Goal: Transaction & Acquisition: Purchase product/service

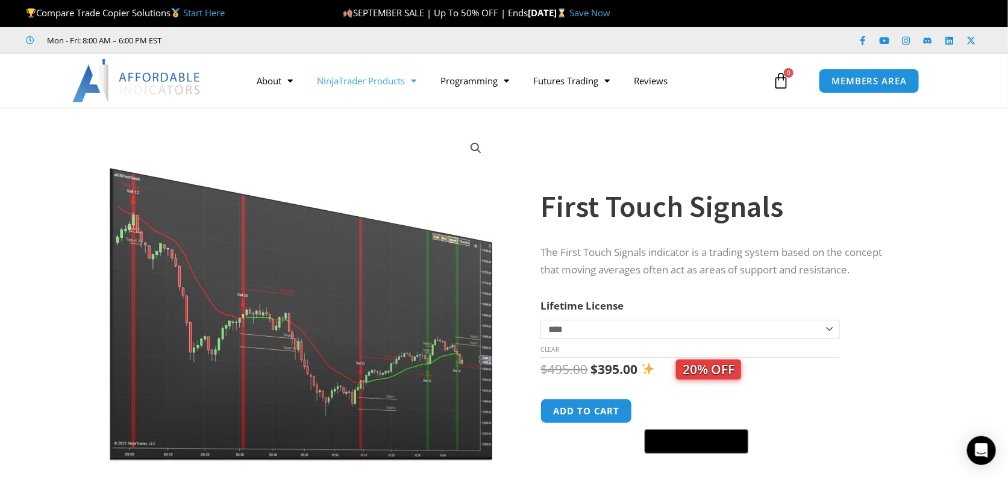
click at [377, 79] on link "NinjaTrader Products" at bounding box center [367, 81] width 124 height 28
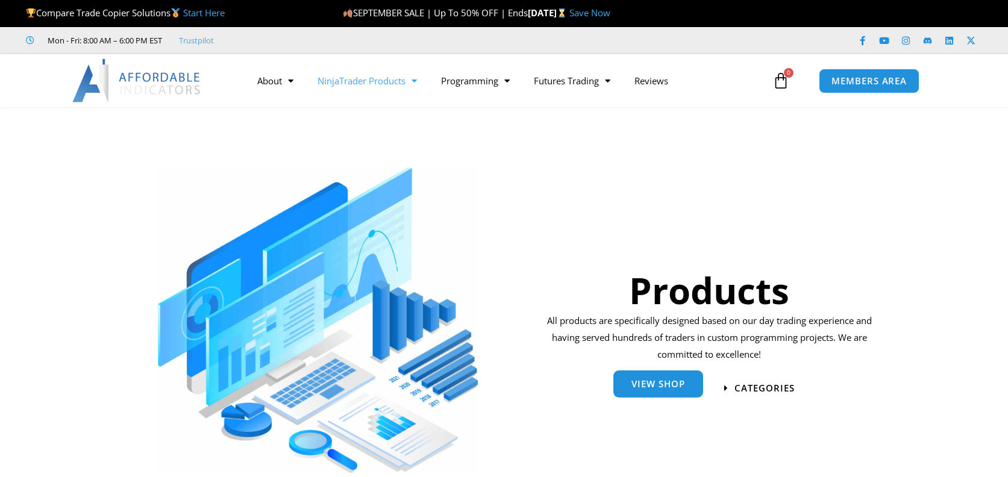
click at [626, 389] on link "View Shop" at bounding box center [658, 384] width 90 height 27
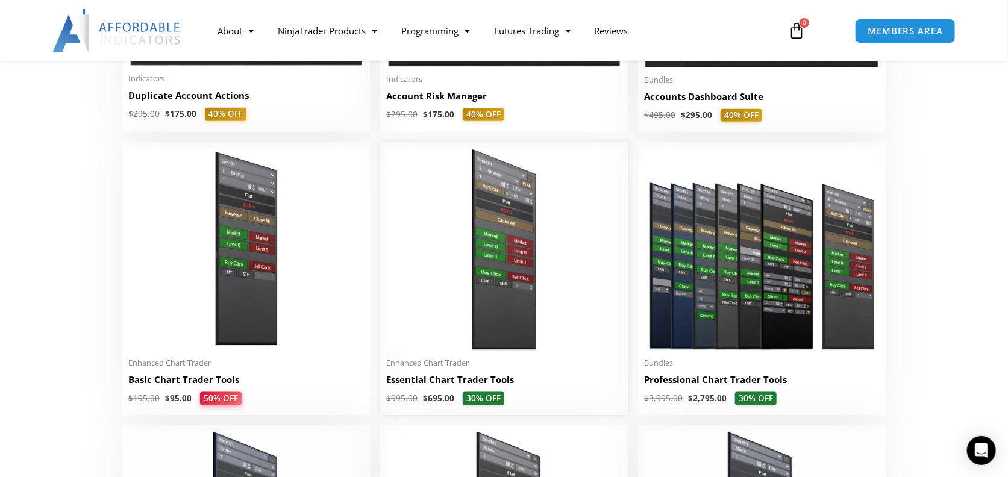
scroll to position [466, 0]
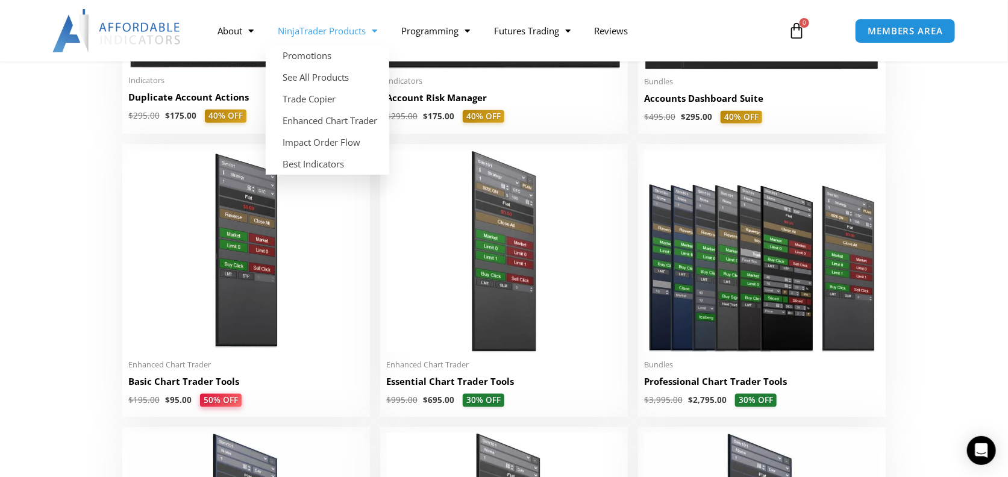
click at [375, 33] on span "Menu" at bounding box center [371, 30] width 11 height 21
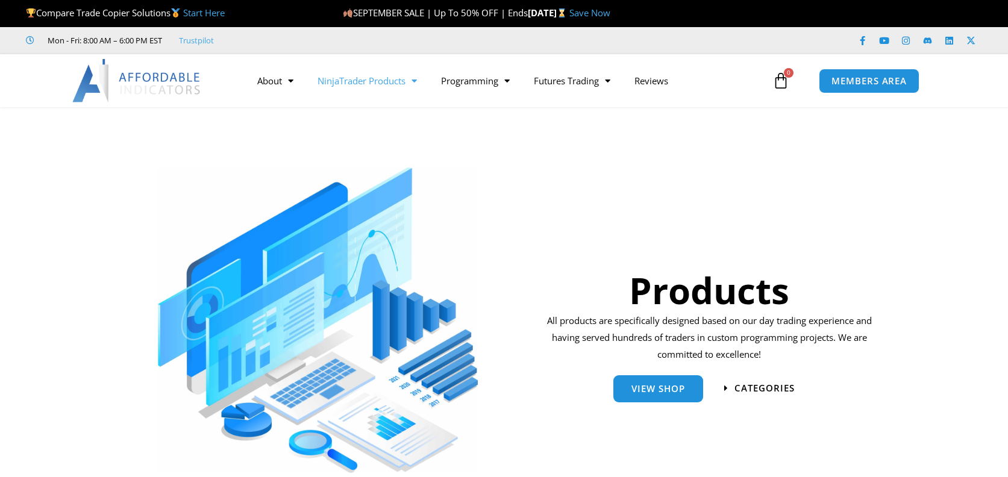
click at [370, 80] on link "NinjaTrader Products" at bounding box center [367, 81] width 124 height 28
click at [407, 81] on link "NinjaTrader Products" at bounding box center [367, 81] width 124 height 28
click at [417, 80] on span "Menu" at bounding box center [410, 80] width 11 height 21
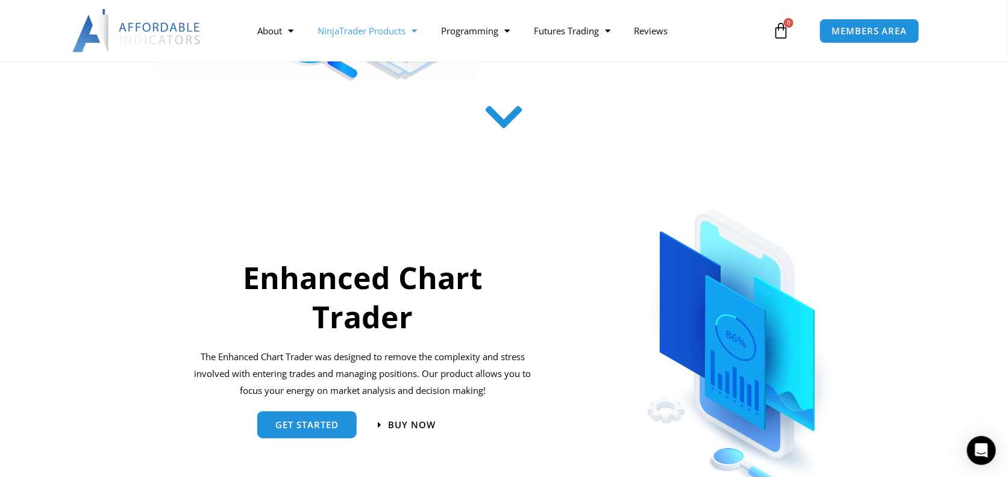
scroll to position [133, 0]
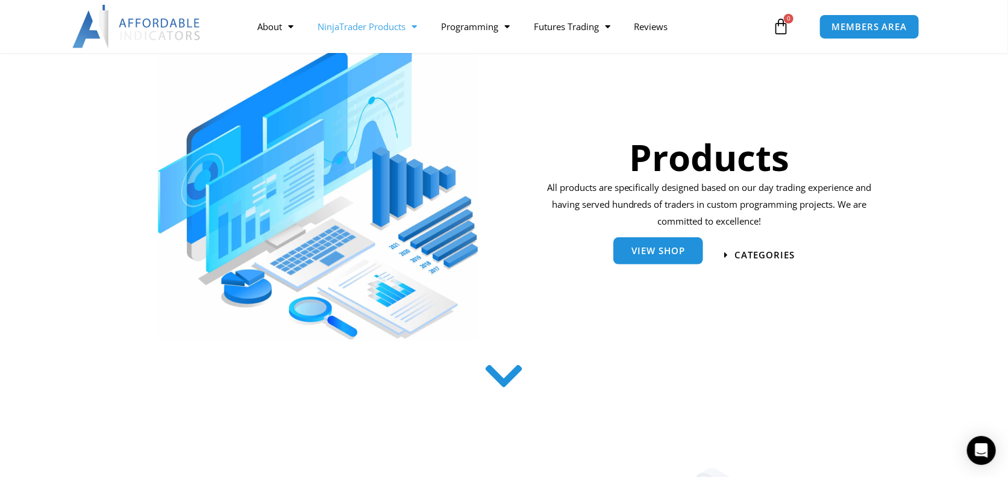
click at [644, 248] on span "View Shop" at bounding box center [658, 252] width 54 height 9
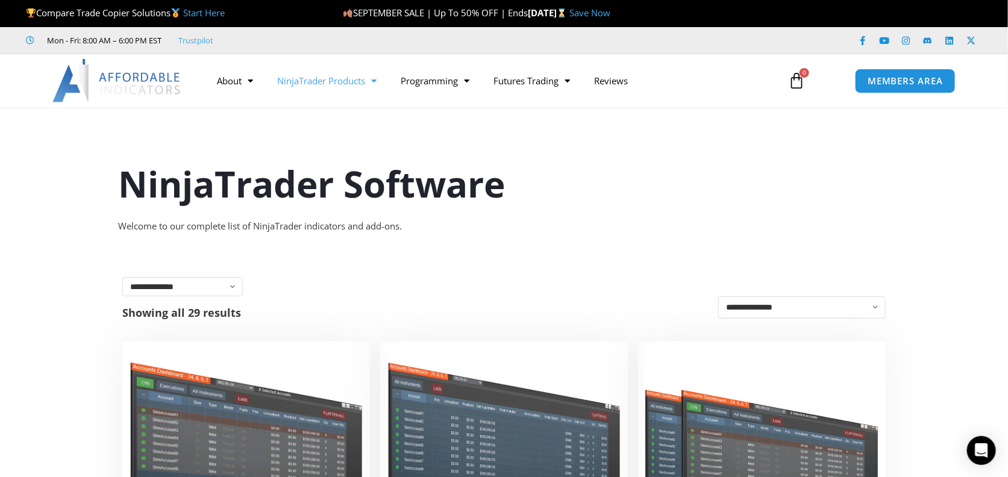
click at [377, 83] on span "Menu" at bounding box center [371, 80] width 11 height 21
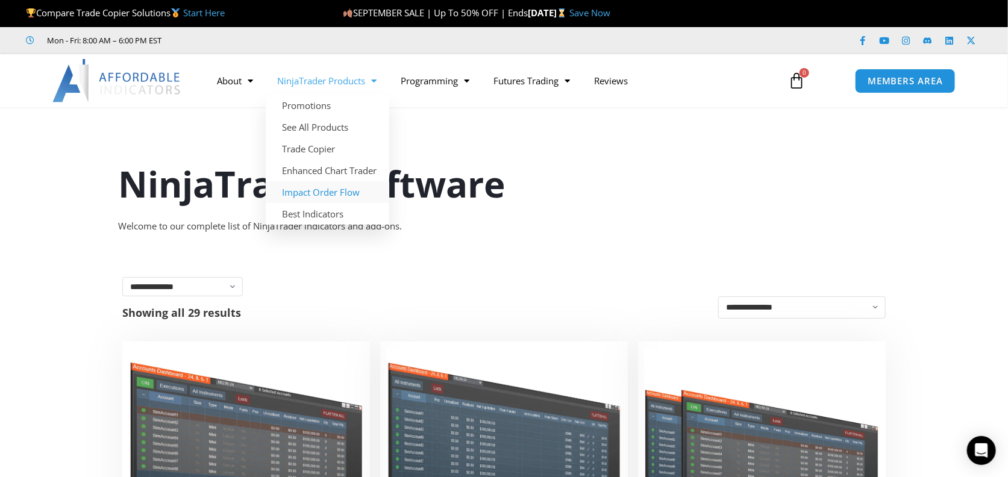
click at [333, 190] on link "Impact Order Flow" at bounding box center [328, 192] width 124 height 22
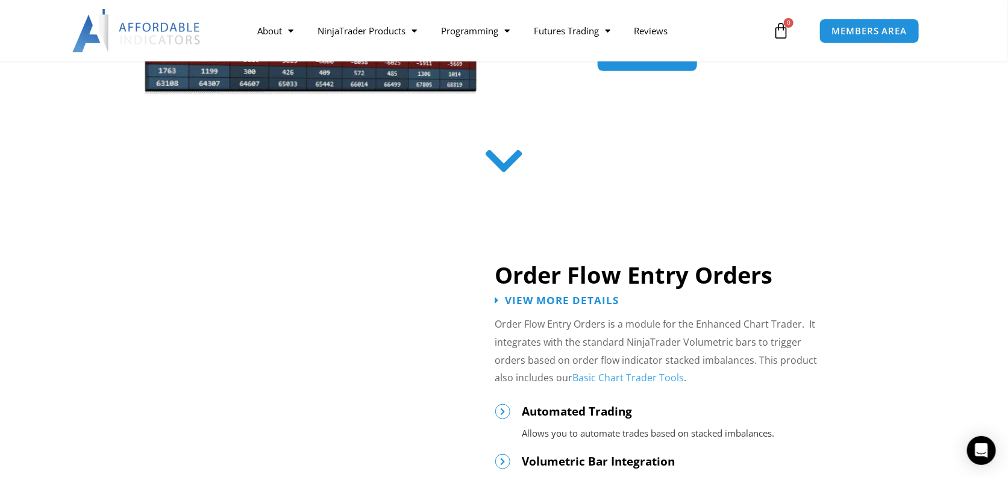
scroll to position [466, 0]
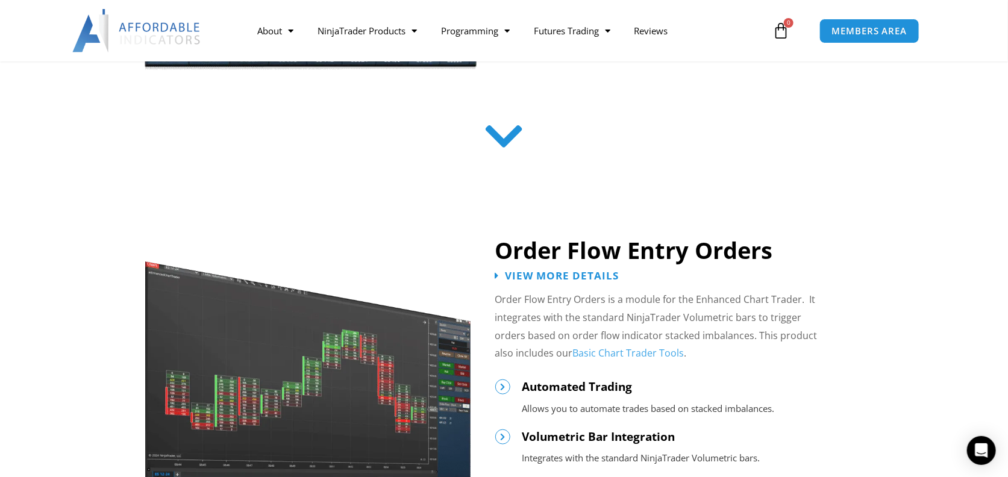
click at [504, 134] on icon at bounding box center [504, 137] width 43 height 43
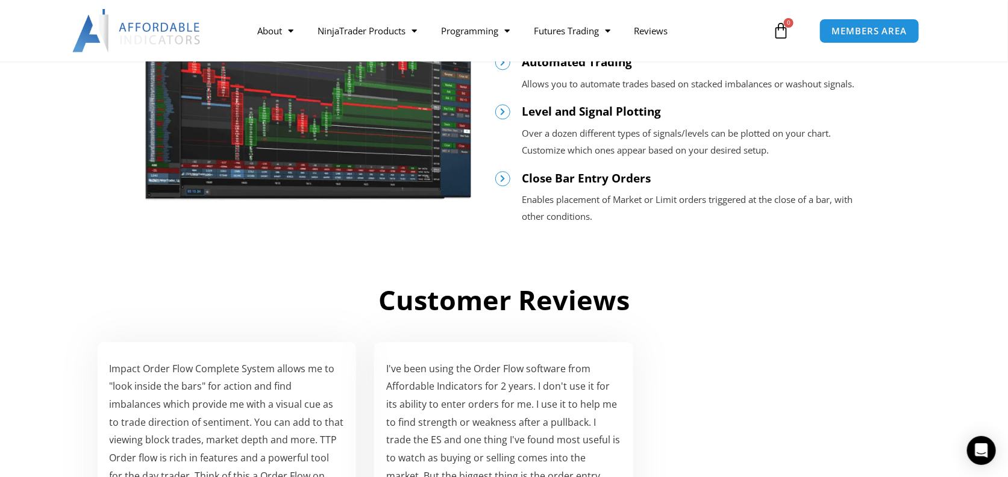
scroll to position [1400, 0]
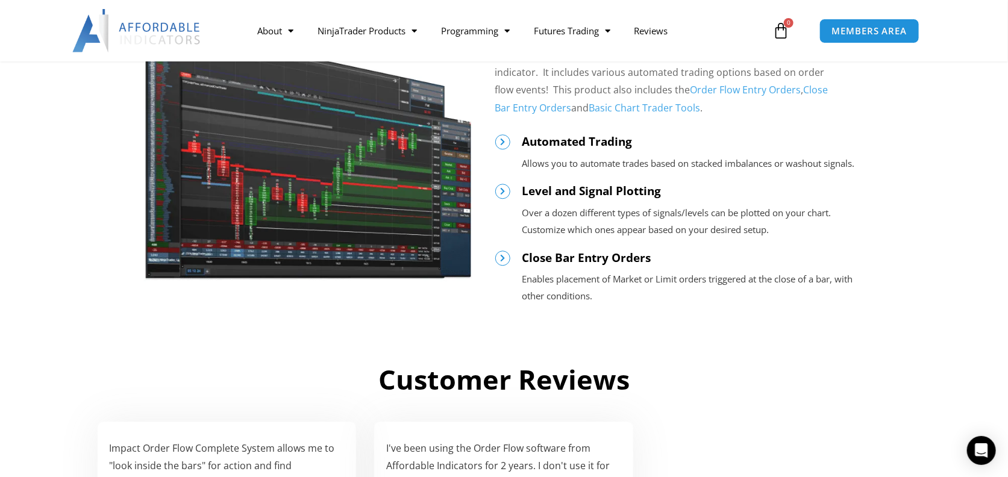
click at [431, 225] on img at bounding box center [308, 142] width 328 height 277
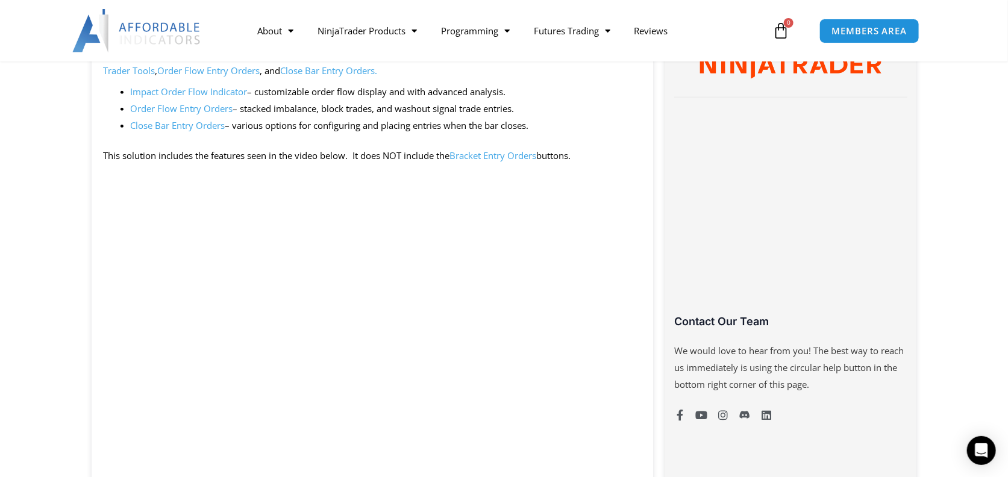
scroll to position [799, 0]
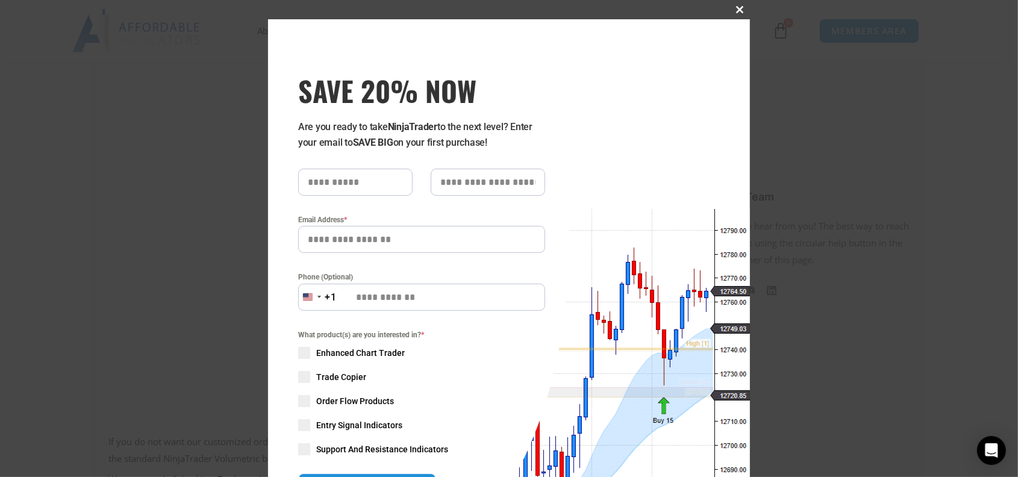
click at [736, 10] on span at bounding box center [740, 9] width 19 height 7
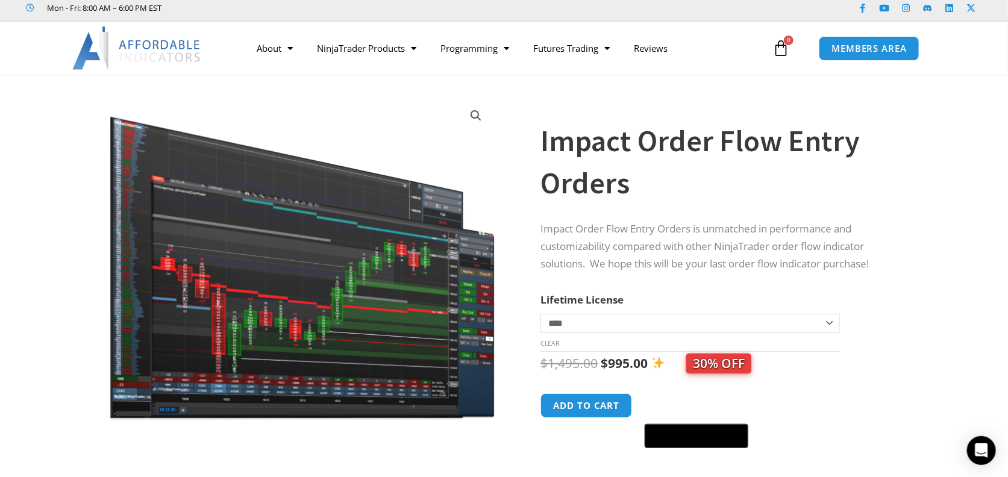
scroll to position [0, 0]
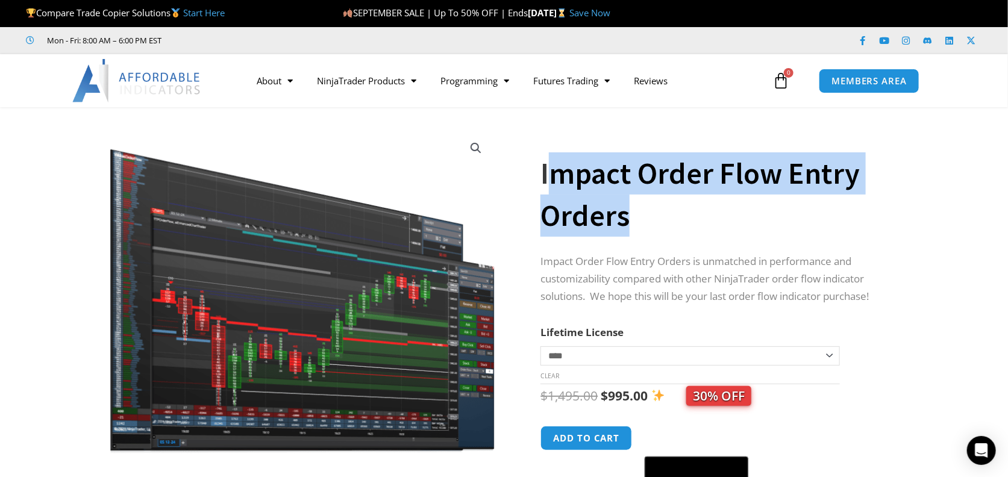
drag, startPoint x: 546, startPoint y: 174, endPoint x: 633, endPoint y: 217, distance: 97.3
click at [633, 217] on h1 "Impact Order Flow Entry Orders" at bounding box center [716, 194] width 352 height 84
click at [572, 181] on h1 "Impact Order Flow Entry Orders" at bounding box center [716, 194] width 352 height 84
drag, startPoint x: 544, startPoint y: 172, endPoint x: 638, endPoint y: 219, distance: 105.1
click at [638, 219] on h1 "Impact Order Flow Entry Orders" at bounding box center [716, 194] width 352 height 84
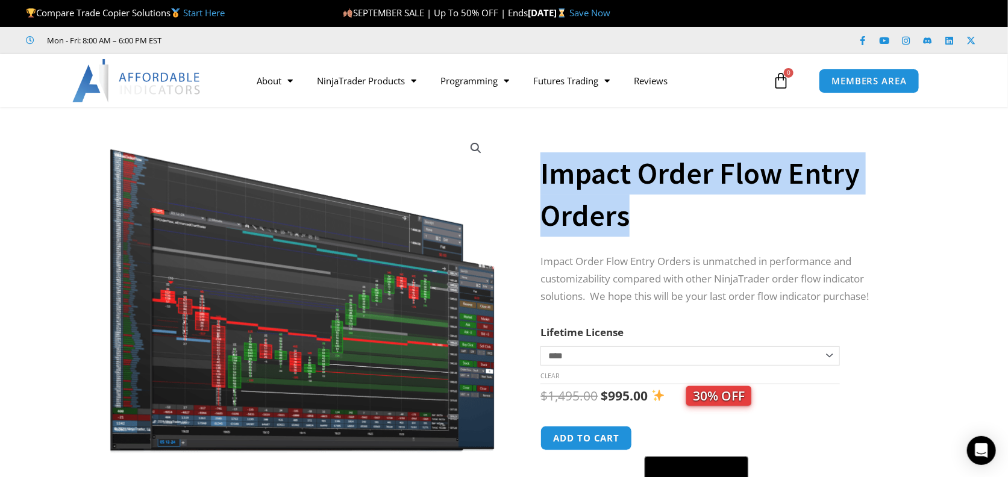
copy h1 "Impact Order Flow Entry Orders"
